Goal: Information Seeking & Learning: Learn about a topic

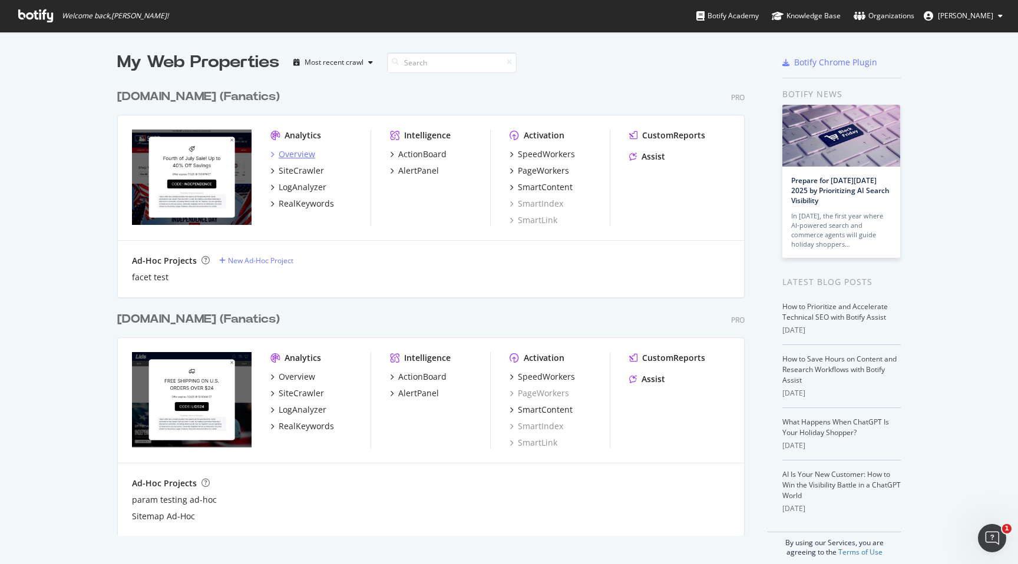
click at [300, 153] on div "Overview" at bounding box center [297, 154] width 37 height 12
